Goal: Task Accomplishment & Management: Manage account settings

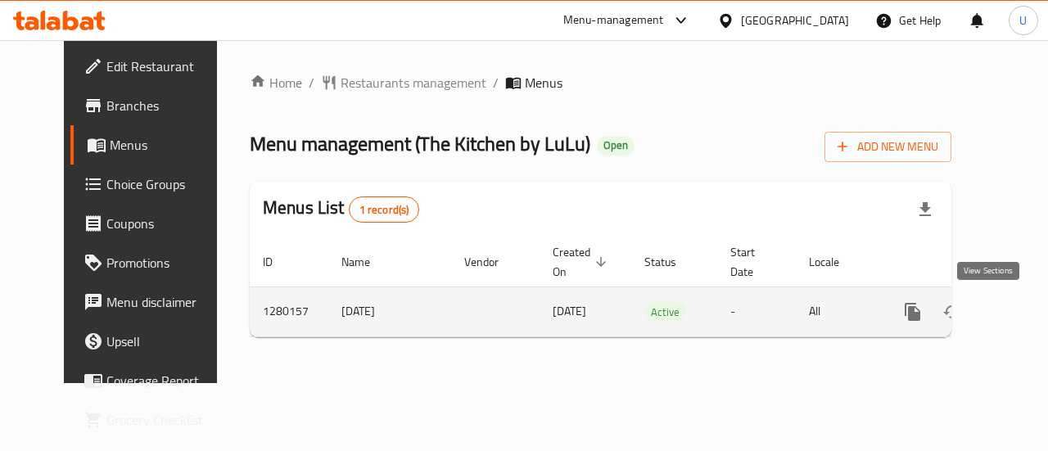
click at [1021, 319] on icon "enhanced table" at bounding box center [1031, 312] width 20 height 20
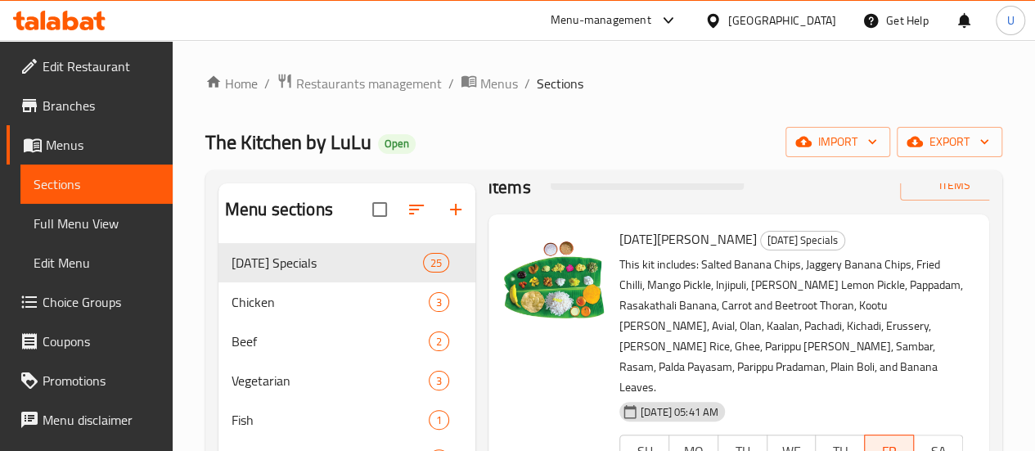
scroll to position [47, 0]
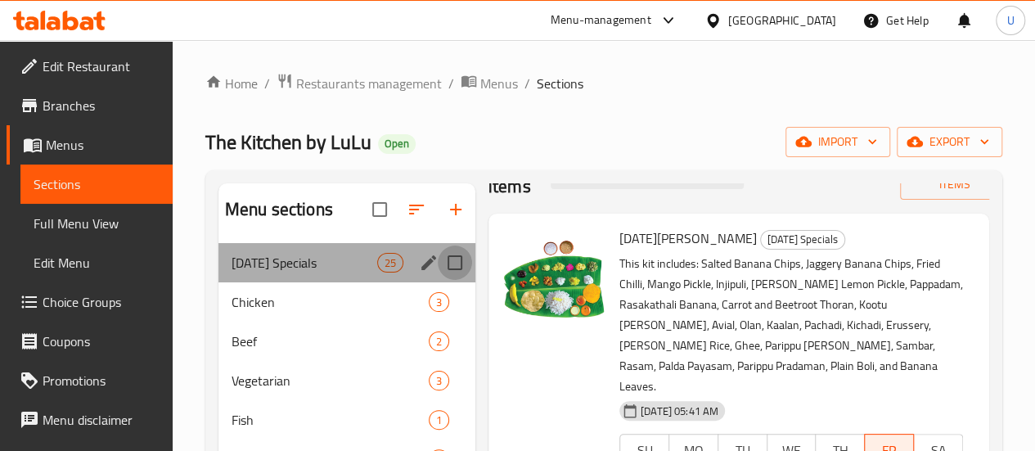
click at [438, 280] on input "Menu sections" at bounding box center [455, 263] width 34 height 34
checkbox input "true"
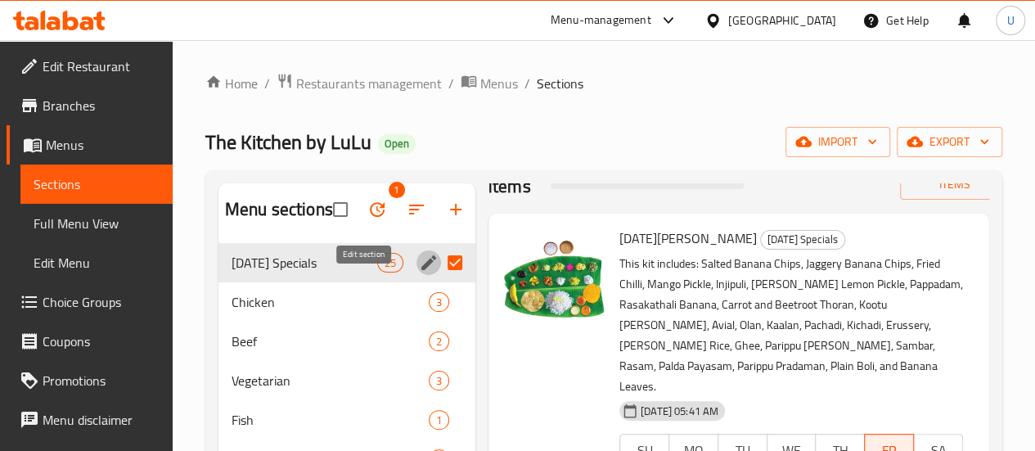
click at [419, 273] on icon "edit" at bounding box center [429, 263] width 20 height 20
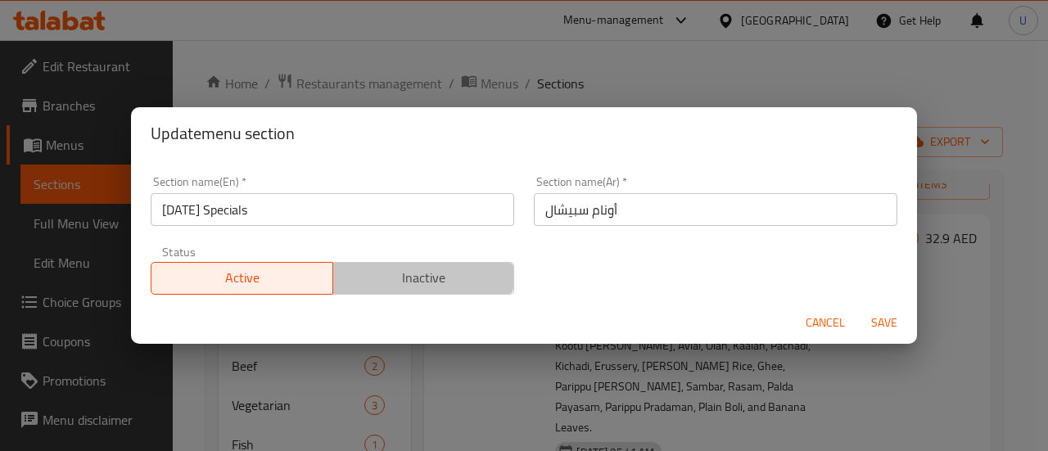
click at [412, 269] on span "Inactive" at bounding box center [424, 278] width 169 height 24
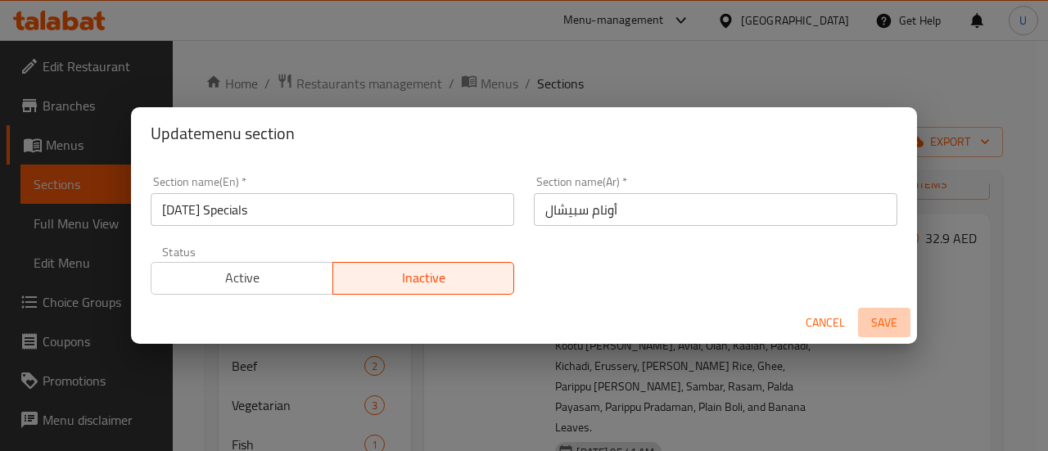
click at [884, 330] on span "Save" at bounding box center [883, 323] width 39 height 20
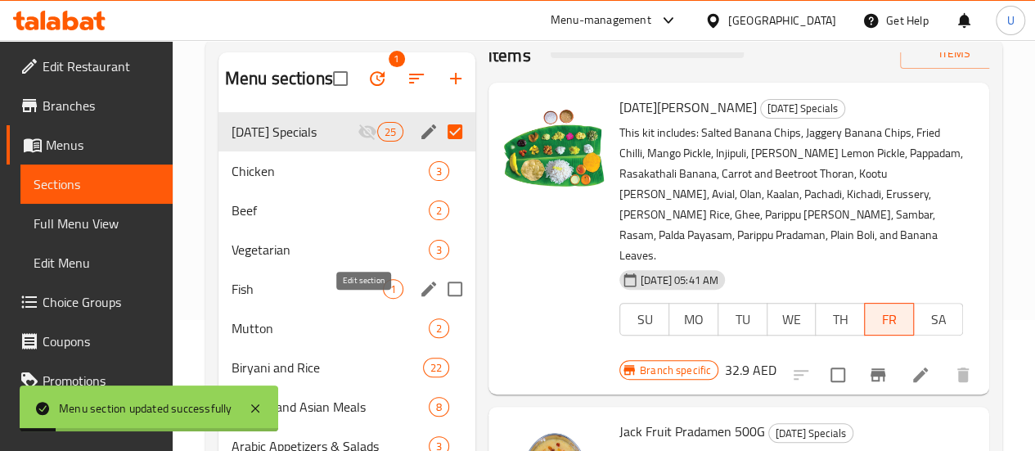
scroll to position [133, 0]
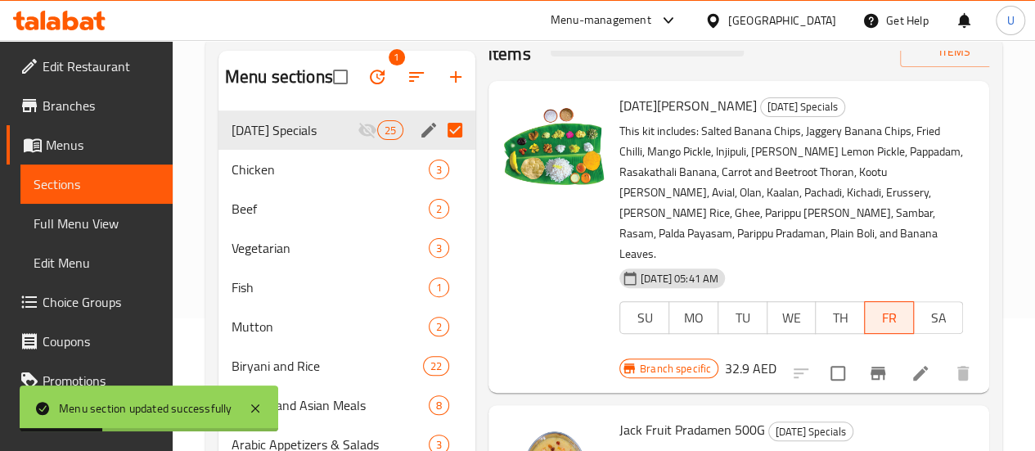
click at [475, 374] on div "Menu items Add Sort Manage items [DATE] Sadhya [DATE] Specials This kit include…" at bounding box center [732, 339] width 514 height 577
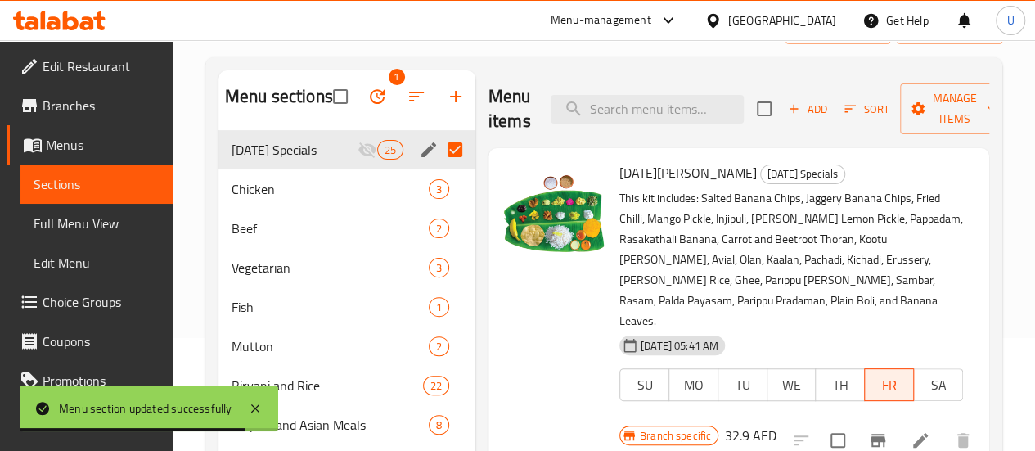
scroll to position [0, 0]
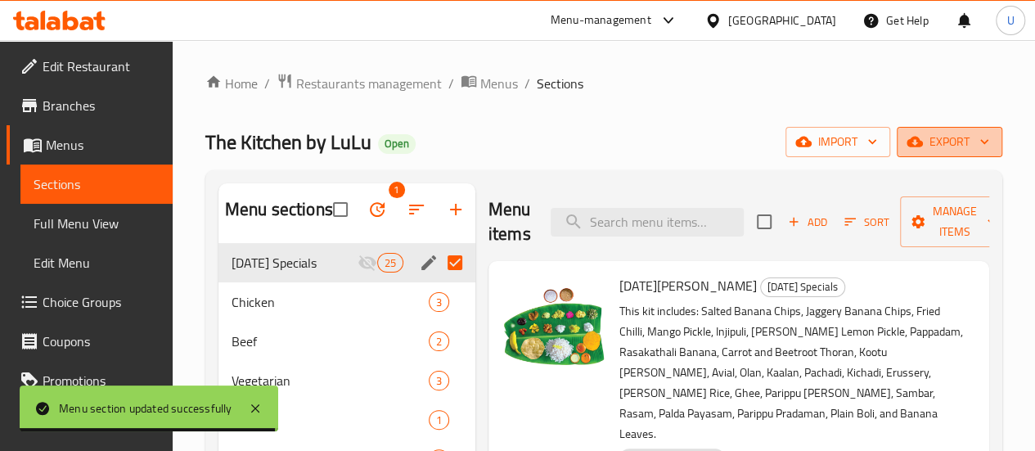
click at [985, 137] on icon "button" at bounding box center [984, 141] width 16 height 16
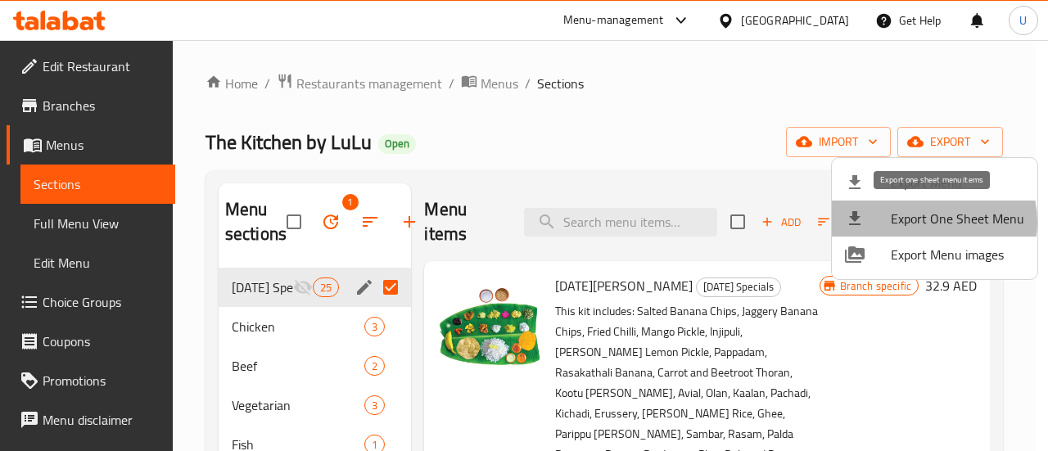
click at [927, 222] on span "Export One Sheet Menu" at bounding box center [956, 219] width 133 height 20
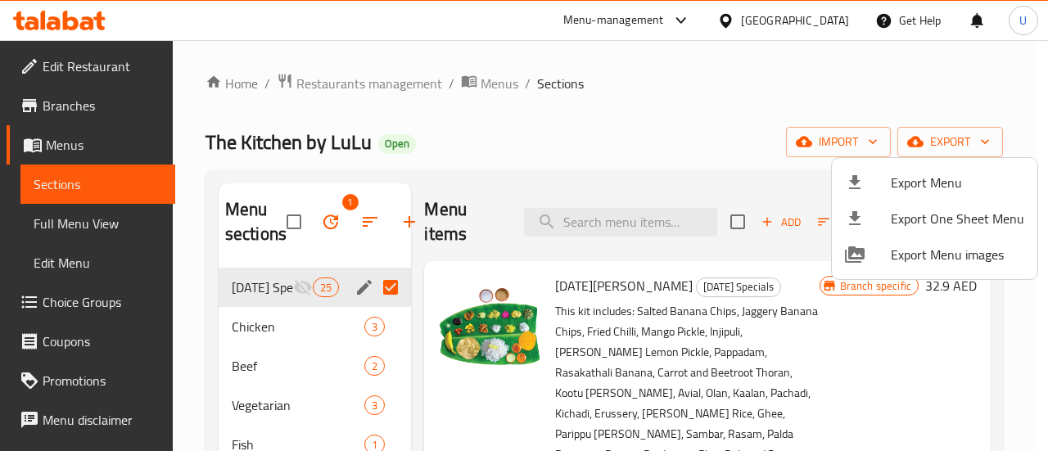
click at [687, 146] on div at bounding box center [524, 225] width 1048 height 451
